Goal: Task Accomplishment & Management: Use online tool/utility

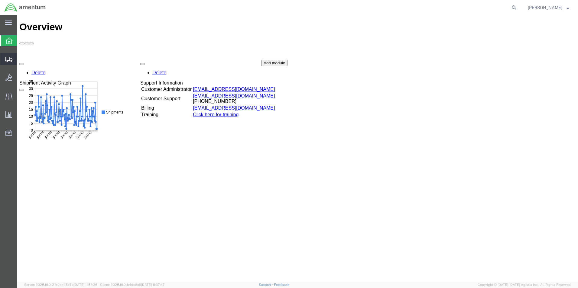
click at [0, 0] on span "Create Shipment" at bounding box center [0, 0] width 0 height 0
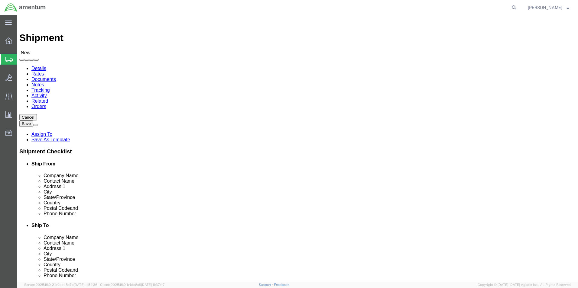
select select
click at [5, 58] on div at bounding box center [8, 59] width 17 height 11
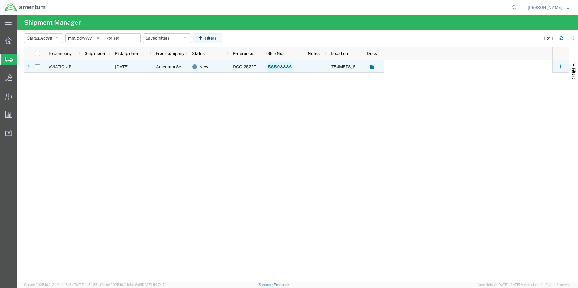
click at [282, 68] on link "56508886" at bounding box center [280, 67] width 25 height 10
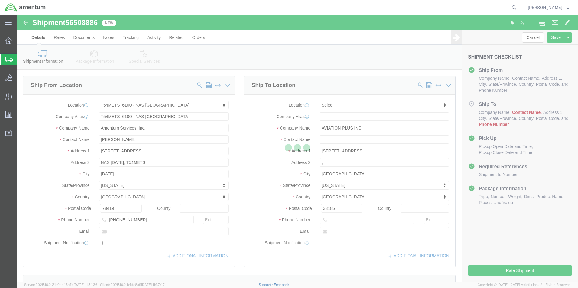
click at [333, 138] on div at bounding box center [297, 148] width 561 height 267
select select "67191"
select select
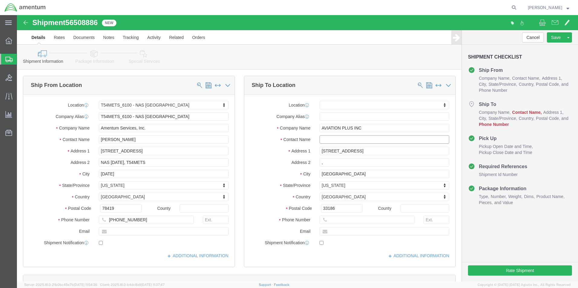
click input "text"
type input "EDD"
drag, startPoint x: 323, startPoint y: 133, endPoint x: 359, endPoint y: 153, distance: 40.8
click p "- AVIATION PLUS INC - ([PERSON_NAME]) [STREET_ADDRESS]"
select select "FL"
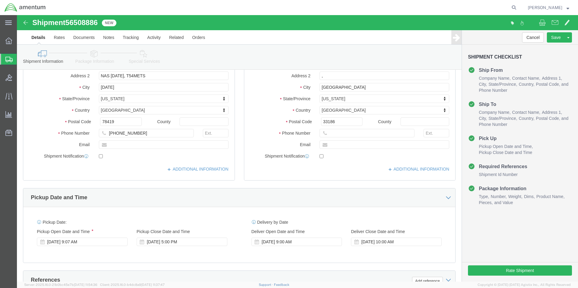
scroll to position [91, 0]
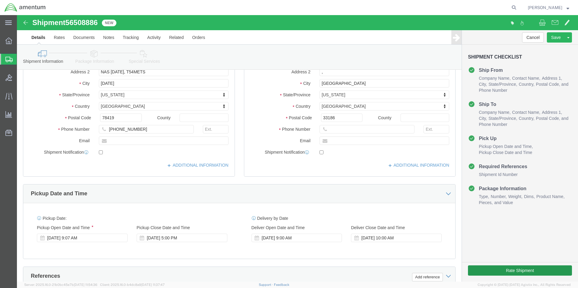
type input "[PERSON_NAME]"
click button "Rate Shipment"
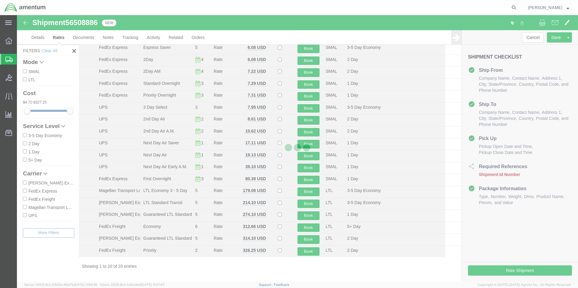
scroll to position [49, 0]
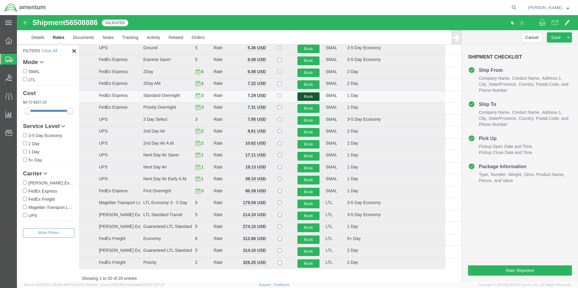
click at [306, 96] on button "Book" at bounding box center [309, 97] width 22 height 9
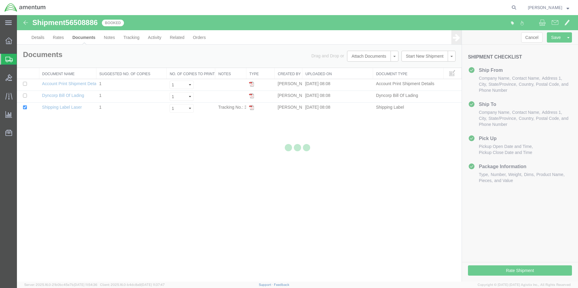
scroll to position [0, 0]
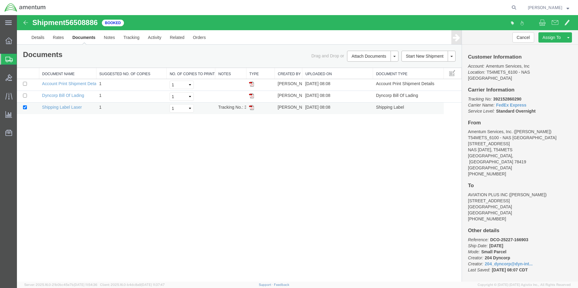
click at [251, 107] on img at bounding box center [251, 107] width 5 height 5
click at [10, 60] on icon at bounding box center [8, 59] width 7 height 5
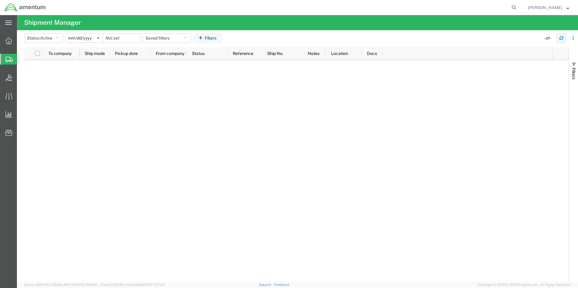
click at [562, 38] on icon "button" at bounding box center [561, 38] width 4 height 4
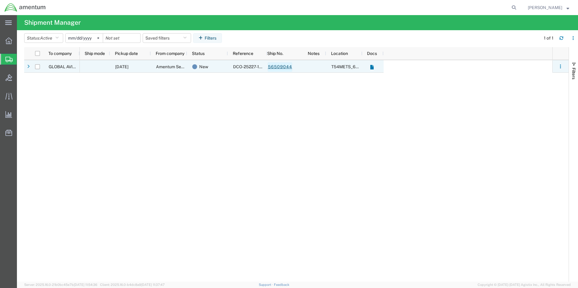
click at [279, 67] on link "56509044" at bounding box center [280, 67] width 25 height 10
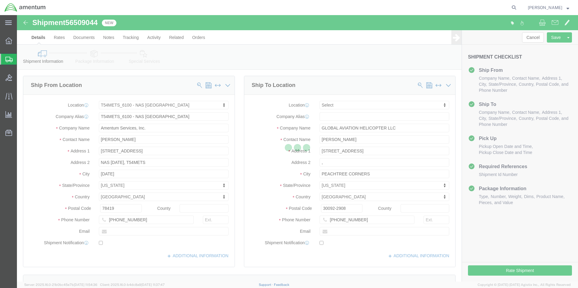
select select "67191"
select select
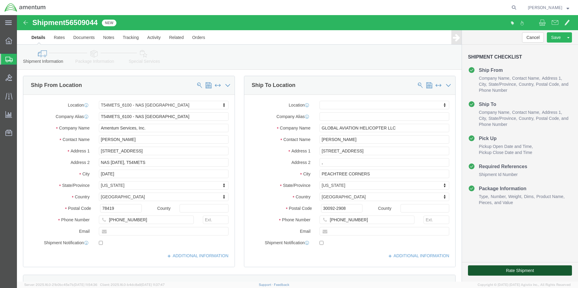
click button "Rate Shipment"
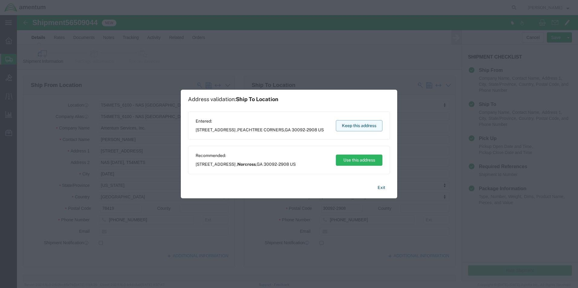
click at [362, 130] on button "Keep this address" at bounding box center [359, 125] width 47 height 11
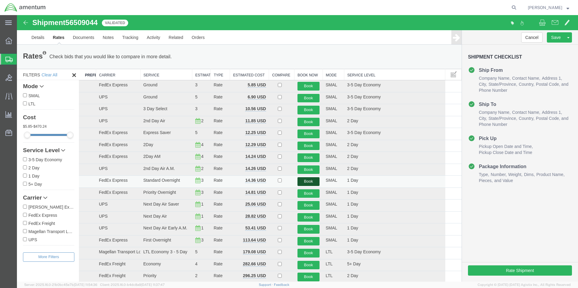
click at [310, 183] on button "Book" at bounding box center [309, 182] width 22 height 9
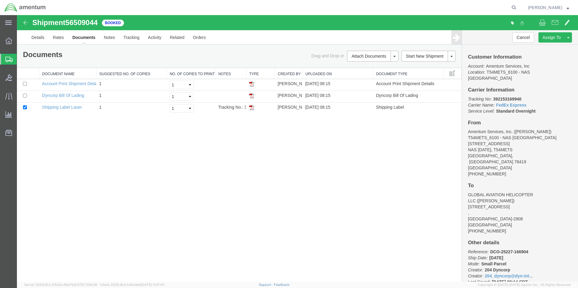
drag, startPoint x: 252, startPoint y: 109, endPoint x: 307, endPoint y: 179, distance: 89.8
click at [252, 109] on img at bounding box center [251, 107] width 5 height 5
drag, startPoint x: 5, startPoint y: 57, endPoint x: 14, endPoint y: 55, distance: 8.7
click at [5, 57] on div at bounding box center [8, 59] width 17 height 11
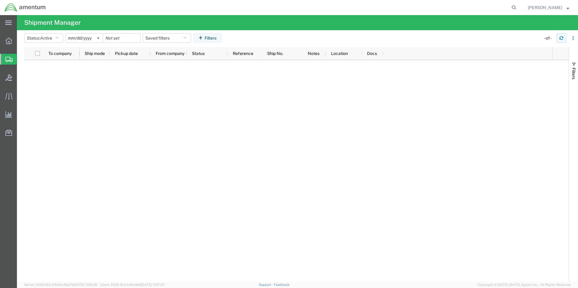
click at [563, 38] on icon "button" at bounding box center [561, 38] width 4 height 4
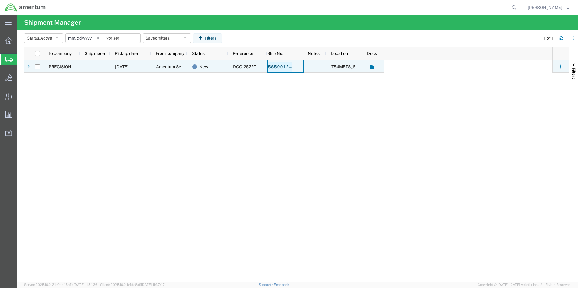
click at [279, 69] on link "56509124" at bounding box center [280, 67] width 25 height 10
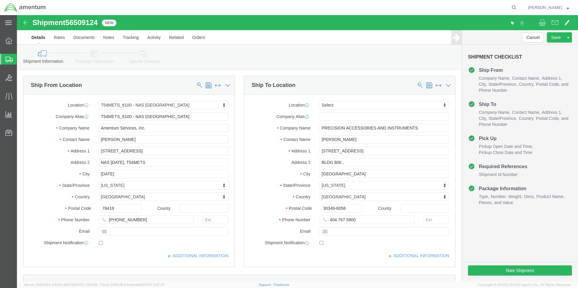
select select "67191"
select select
click input "404.767.5800"
click input "404-767.5800"
type input "[PHONE_NUMBER]"
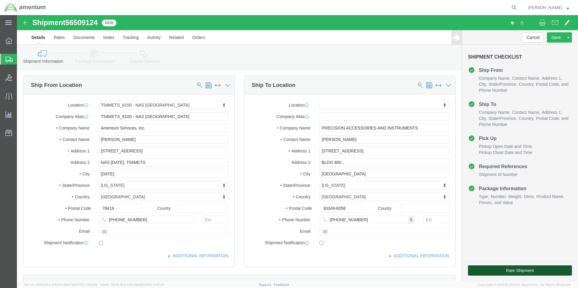
click button "Rate Shipment"
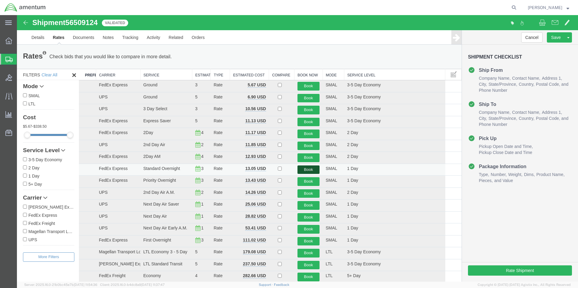
click at [301, 172] on button "Book" at bounding box center [309, 170] width 22 height 9
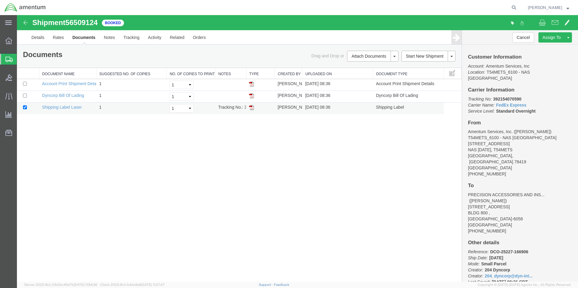
click at [251, 106] on img at bounding box center [251, 107] width 5 height 5
drag, startPoint x: 5, startPoint y: 59, endPoint x: 68, endPoint y: 86, distance: 68.8
click at [5, 59] on div at bounding box center [8, 59] width 17 height 11
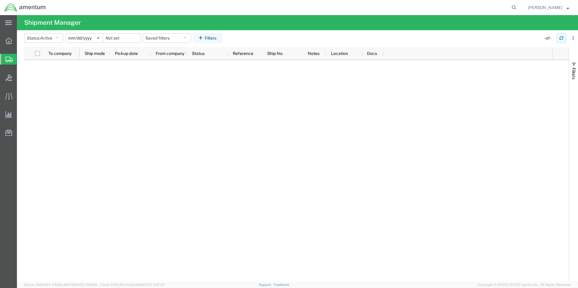
click at [561, 38] on icon "button" at bounding box center [561, 38] width 4 height 4
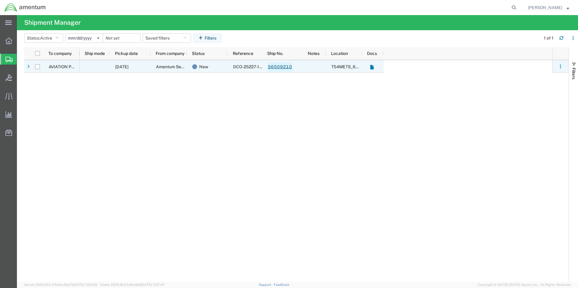
click at [282, 68] on link "56509210" at bounding box center [280, 67] width 25 height 10
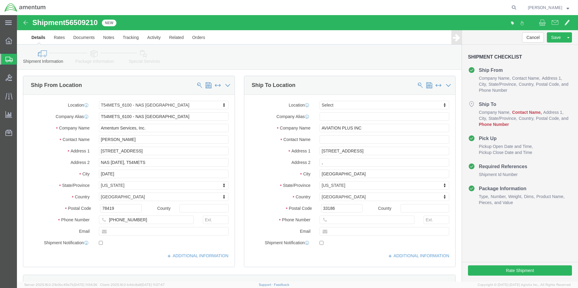
select select "67191"
select select
click input "text"
type input "EDD"
click p "- AVIATION PLUS INC - ([PERSON_NAME]) [STREET_ADDRESS]"
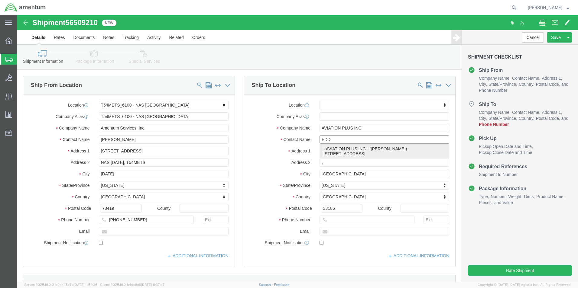
select select "FL"
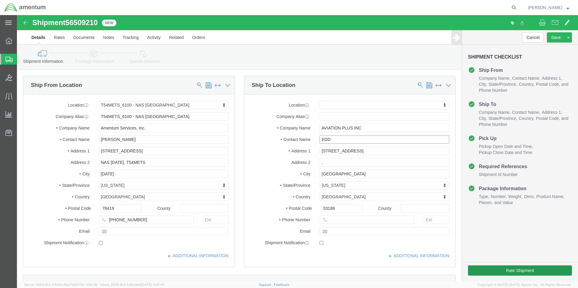
type input "[PERSON_NAME]"
click button "Rate Shipment"
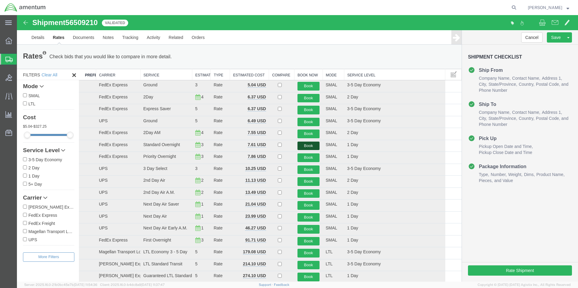
click at [307, 147] on button "Book" at bounding box center [309, 146] width 22 height 9
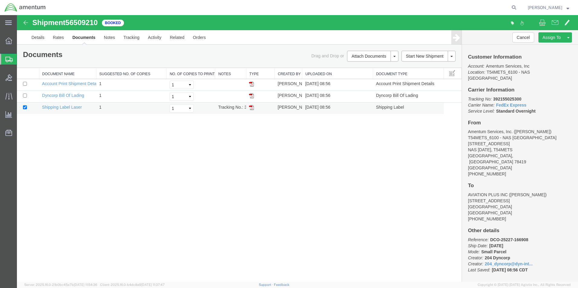
drag, startPoint x: 251, startPoint y: 108, endPoint x: 249, endPoint y: 111, distance: 3.9
click at [251, 108] on img at bounding box center [251, 107] width 5 height 5
drag, startPoint x: 6, startPoint y: 59, endPoint x: 21, endPoint y: 56, distance: 15.0
click at [6, 59] on icon at bounding box center [8, 59] width 7 height 5
